Goal: Find specific page/section: Find specific page/section

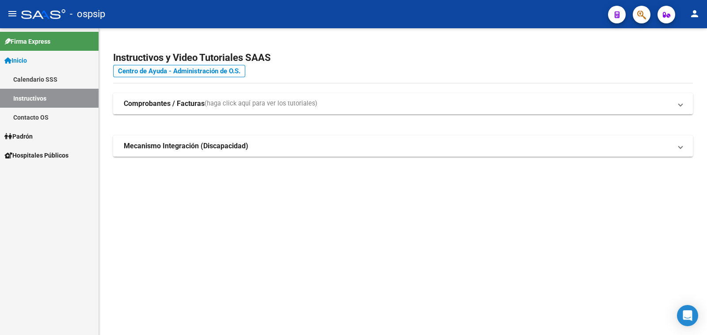
click at [28, 137] on span "Padrón" at bounding box center [18, 137] width 28 height 10
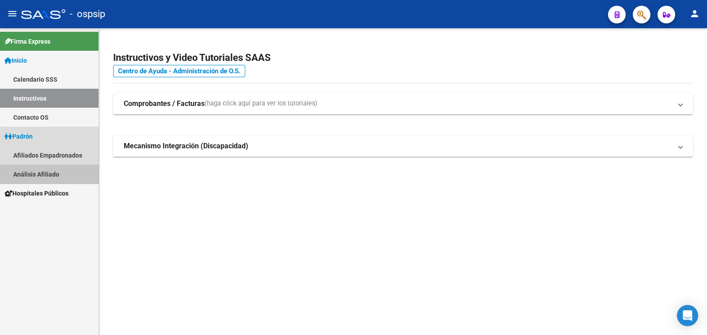
click at [35, 171] on link "Análisis Afiliado" at bounding box center [49, 174] width 99 height 19
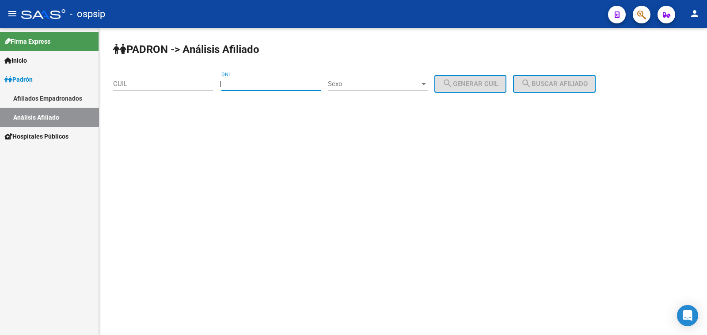
click at [241, 85] on input "DNI" at bounding box center [271, 84] width 100 height 8
type input "31772650"
click at [384, 81] on span "Sexo" at bounding box center [374, 84] width 92 height 8
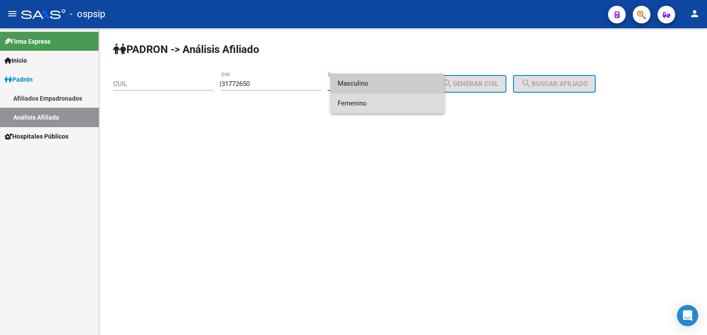
click at [397, 101] on span "Femenino" at bounding box center [388, 104] width 100 height 20
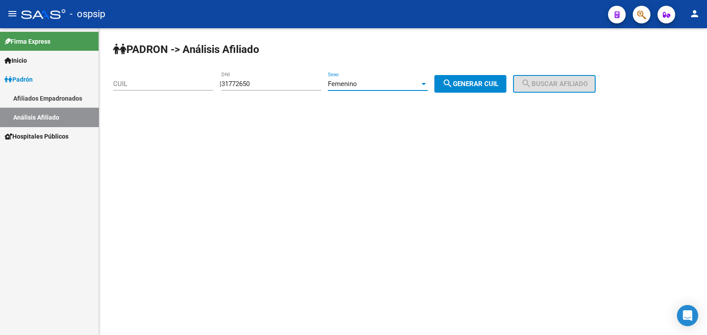
click at [497, 83] on span "search Generar CUIL" at bounding box center [470, 84] width 56 height 8
type input "27-31772650-9"
click at [551, 83] on span "search Buscar afiliado" at bounding box center [554, 84] width 67 height 8
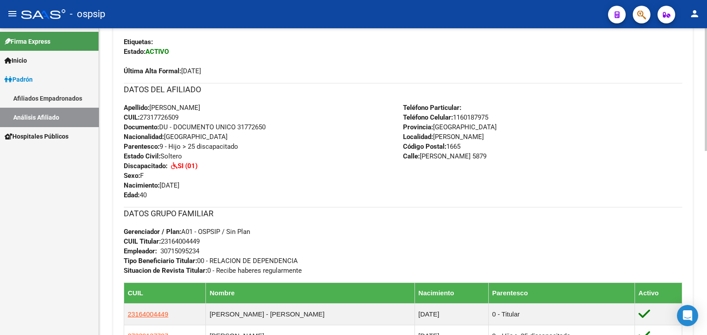
scroll to position [220, 0]
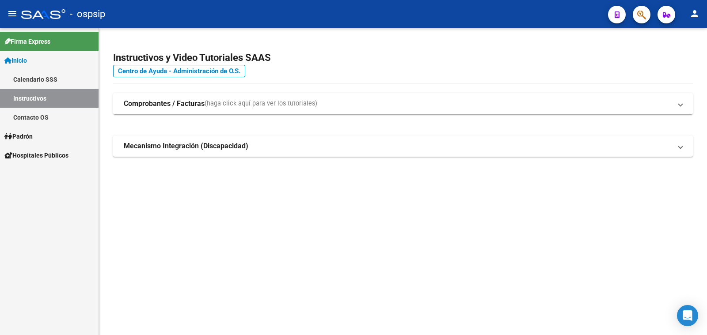
click at [24, 135] on span "Padrón" at bounding box center [18, 137] width 28 height 10
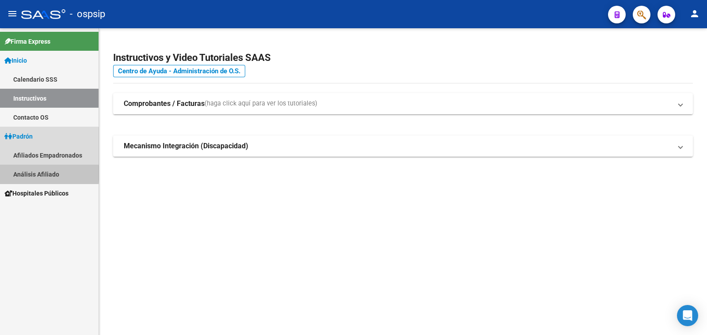
click at [43, 173] on link "Análisis Afiliado" at bounding box center [49, 174] width 99 height 19
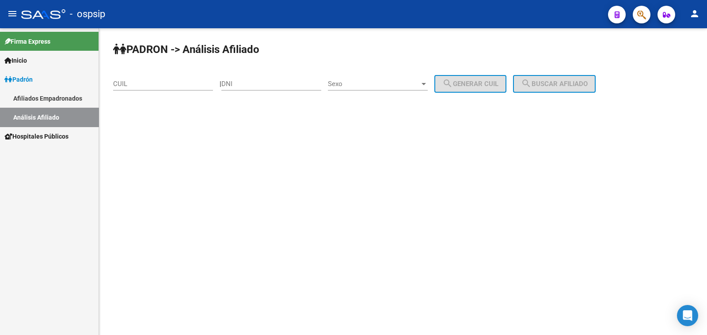
click at [259, 83] on input "DNI" at bounding box center [271, 84] width 100 height 8
type input "42013091"
click at [376, 82] on span "Sexo" at bounding box center [374, 84] width 92 height 8
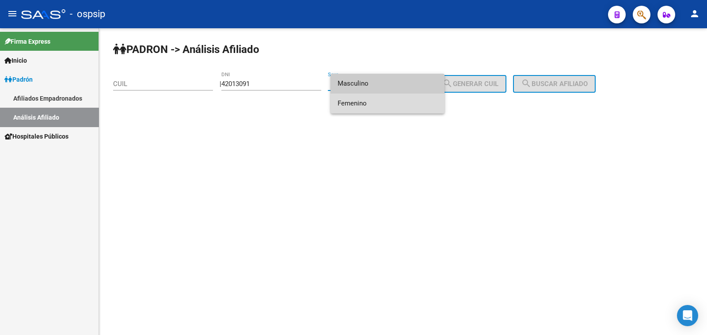
click at [388, 101] on span "Femenino" at bounding box center [388, 104] width 100 height 20
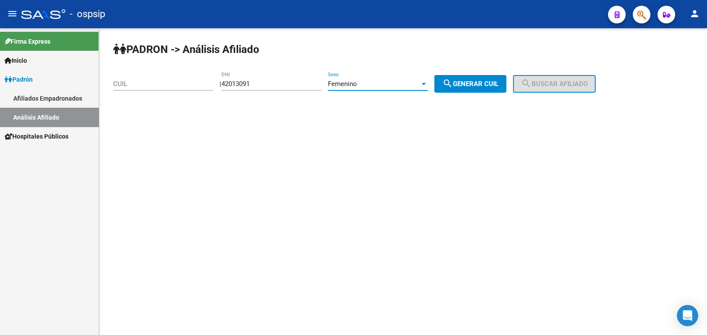
click at [470, 87] on span "search Generar CUIL" at bounding box center [470, 84] width 56 height 8
type input "27-42013091-6"
click at [561, 78] on button "search Buscar afiliado" at bounding box center [554, 84] width 83 height 18
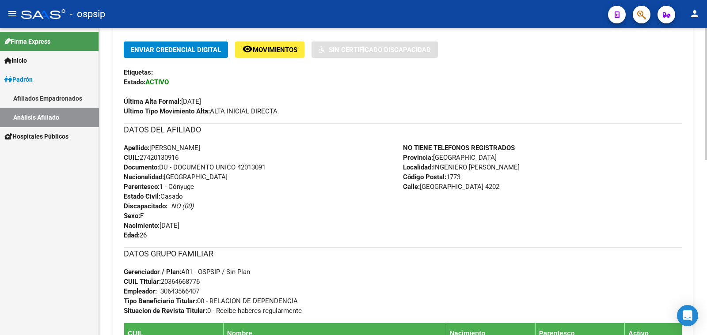
scroll to position [276, 0]
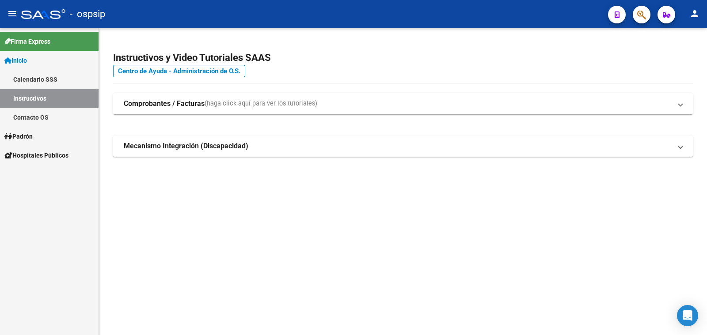
click at [25, 135] on span "Padrón" at bounding box center [18, 137] width 28 height 10
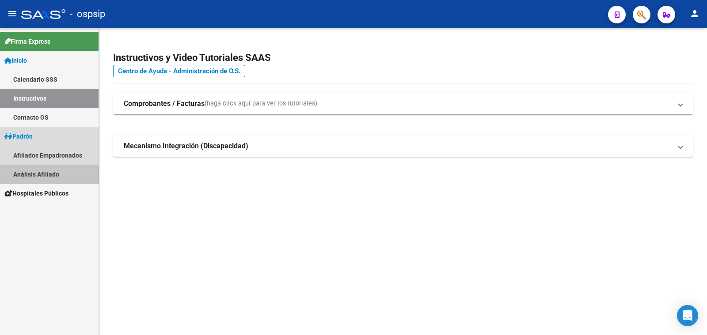
click at [38, 175] on link "Análisis Afiliado" at bounding box center [49, 174] width 99 height 19
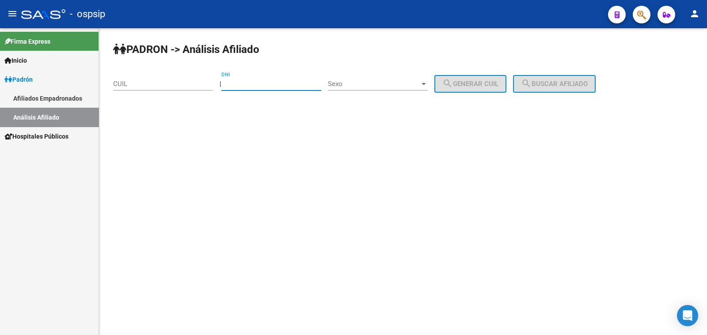
click at [250, 81] on input "DNI" at bounding box center [271, 84] width 100 height 8
type input "17278889"
click at [374, 85] on span "Sexo" at bounding box center [374, 84] width 92 height 8
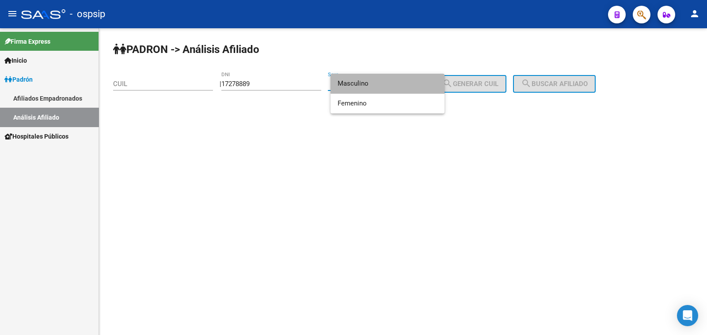
click at [402, 86] on span "Masculino" at bounding box center [388, 84] width 100 height 20
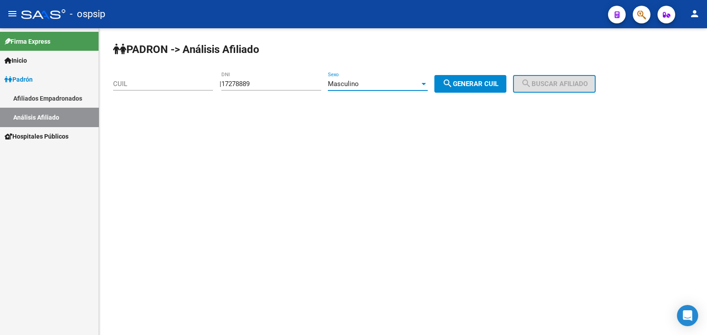
click at [497, 80] on span "search Generar CUIL" at bounding box center [470, 84] width 56 height 8
type input "20-17278889-1"
click at [546, 85] on span "search Buscar afiliado" at bounding box center [554, 84] width 67 height 8
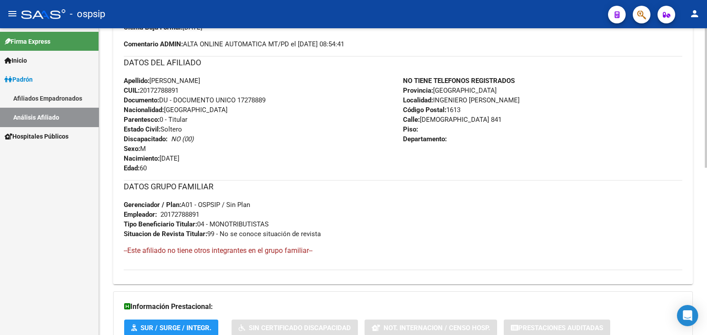
scroll to position [258, 0]
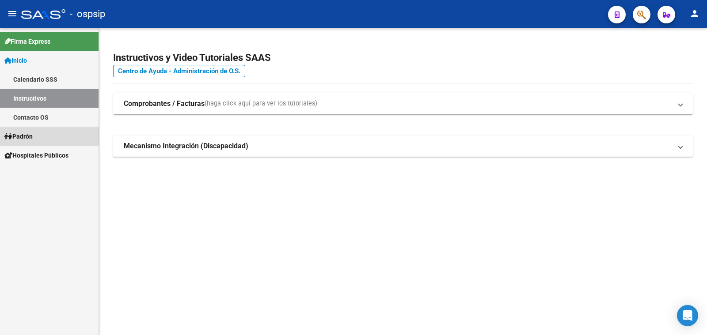
click at [32, 136] on span "Padrón" at bounding box center [18, 137] width 28 height 10
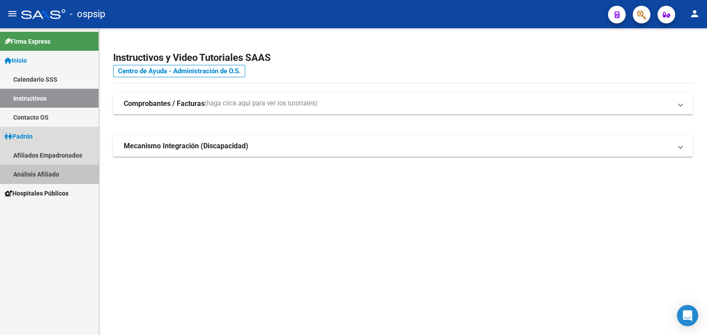
click at [44, 173] on link "Análisis Afiliado" at bounding box center [49, 174] width 99 height 19
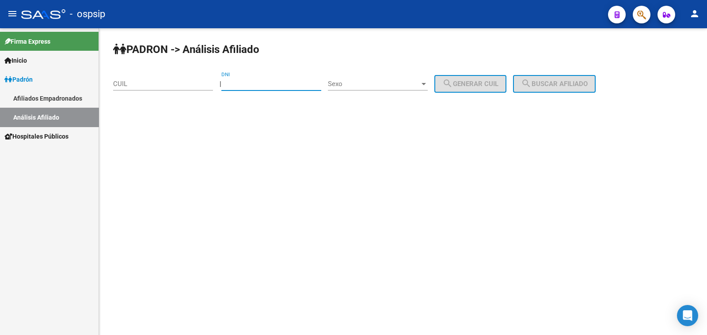
click at [269, 83] on input "DNI" at bounding box center [271, 84] width 100 height 8
type input "42449339"
click at [367, 80] on span "Sexo" at bounding box center [374, 84] width 92 height 8
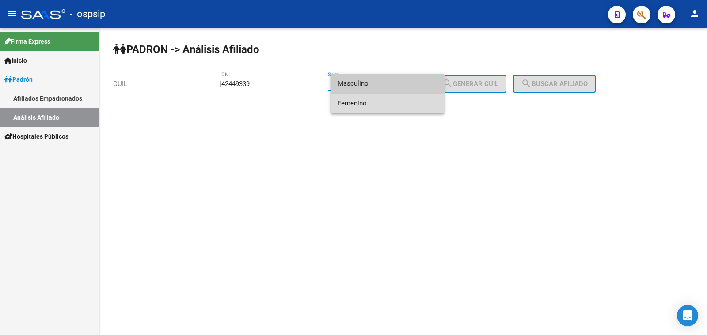
click at [374, 102] on span "Femenino" at bounding box center [388, 104] width 100 height 20
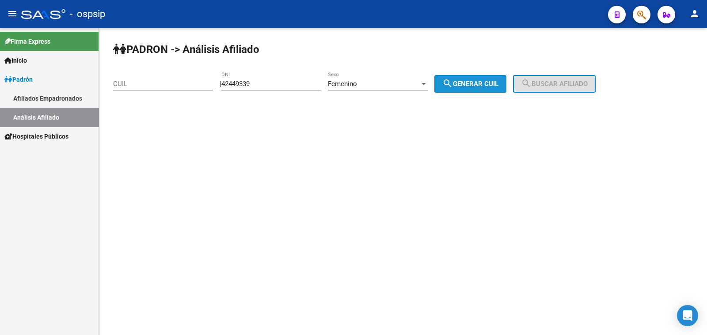
click at [453, 80] on mat-icon "search" at bounding box center [447, 83] width 11 height 11
type input "27-42449339-8"
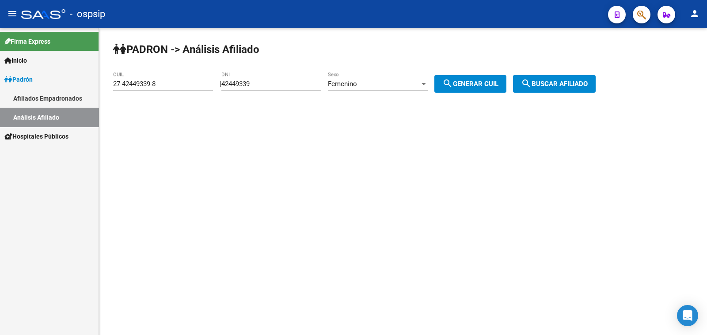
click at [531, 80] on mat-icon "search" at bounding box center [526, 83] width 11 height 11
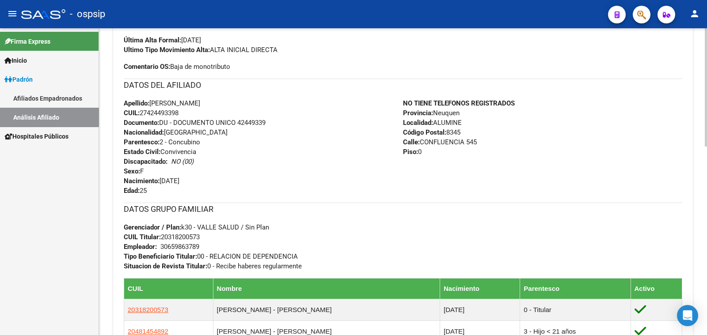
scroll to position [220, 0]
